Goal: Navigation & Orientation: Find specific page/section

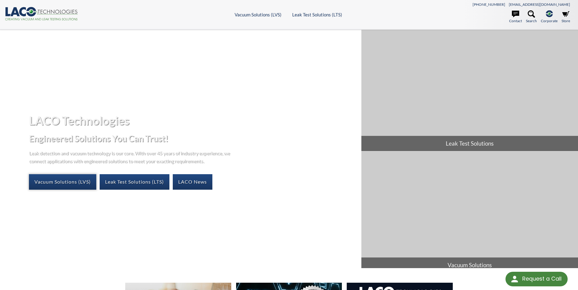
click at [81, 181] on link "Vacuum Solutions (LVS)" at bounding box center [62, 181] width 67 height 15
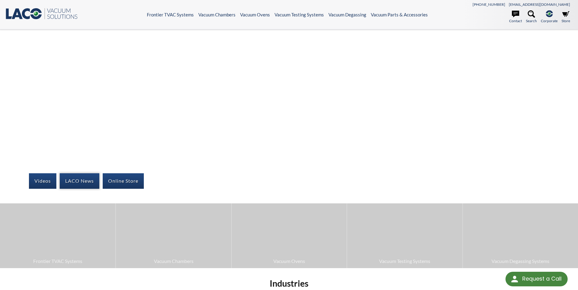
select select "Language Translate Widget"
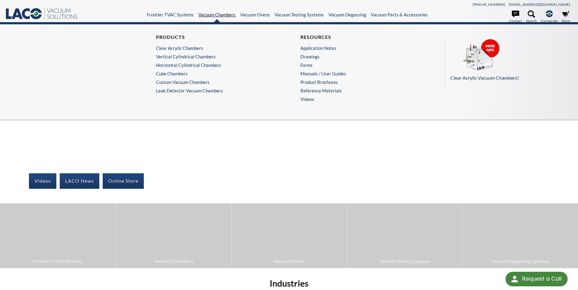
click at [219, 15] on link "Vacuum Chambers" at bounding box center [216, 14] width 37 height 5
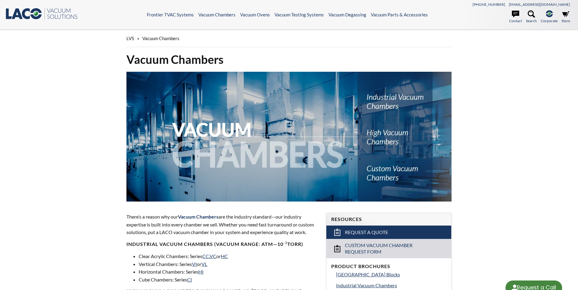
select select "Language Translate Widget"
